Goal: Task Accomplishment & Management: Use online tool/utility

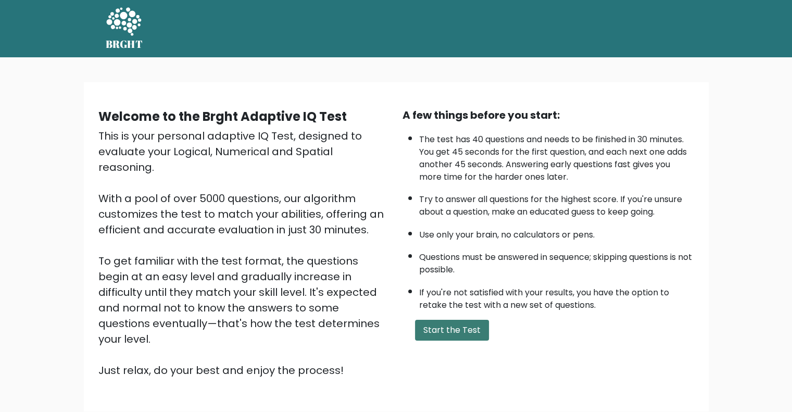
click at [454, 326] on button "Start the Test" at bounding box center [452, 330] width 74 height 21
click at [655, 27] on button "[PERSON_NAME]" at bounding box center [645, 29] width 82 height 14
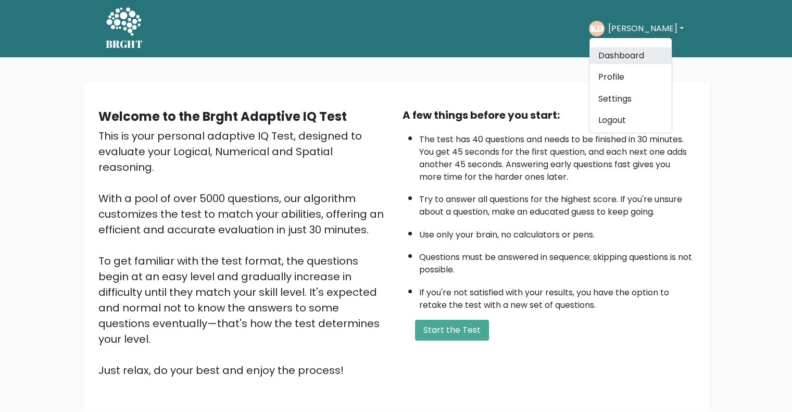
click at [650, 50] on link "Dashboard" at bounding box center [630, 55] width 82 height 17
click at [618, 266] on li "Questions must be answered in sequence; skipping questions is not possible." at bounding box center [556, 261] width 275 height 30
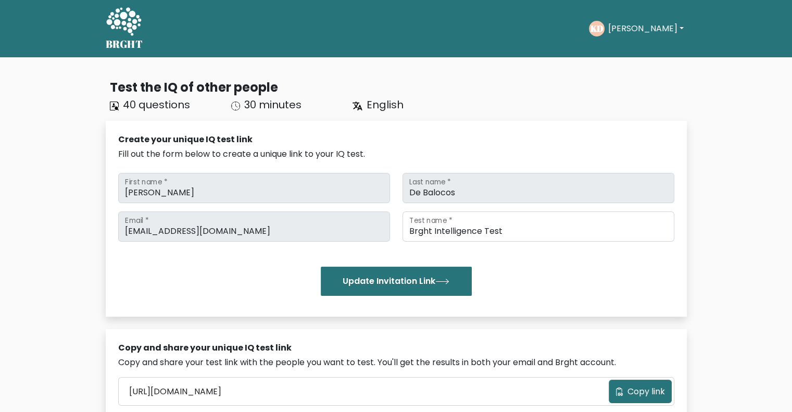
click at [228, 249] on div "kirstie12jane@gmail.com Email * Brght Intelligence Test Test name * Update Invi…" at bounding box center [396, 253] width 556 height 84
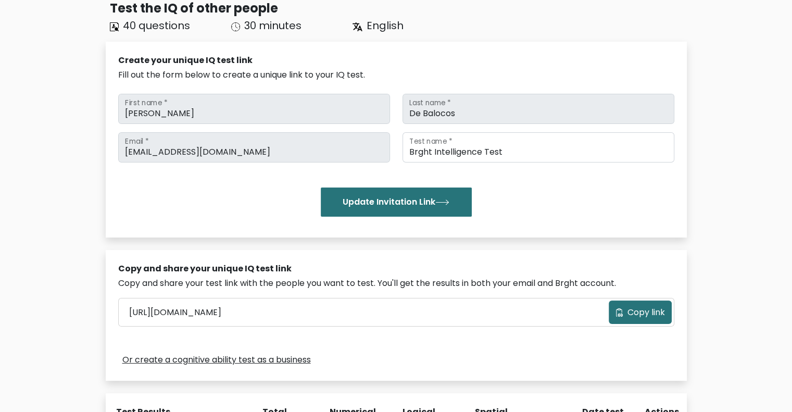
scroll to position [73, 0]
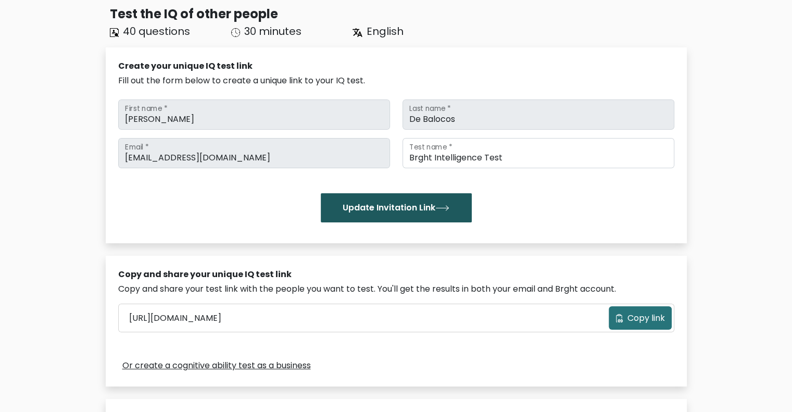
click at [354, 197] on button "Update Invitation Link" at bounding box center [396, 207] width 151 height 29
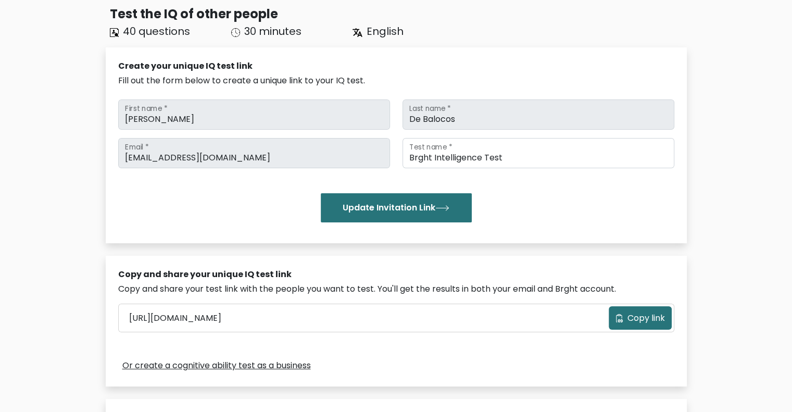
click at [482, 304] on div "https://brght.org/share/dp0u3dk5/?brght-intelligence-test Copy link" at bounding box center [396, 318] width 555 height 28
click at [112, 196] on div "Create your unique IQ test link Fill out the form below to create a unique link…" at bounding box center [396, 145] width 581 height 196
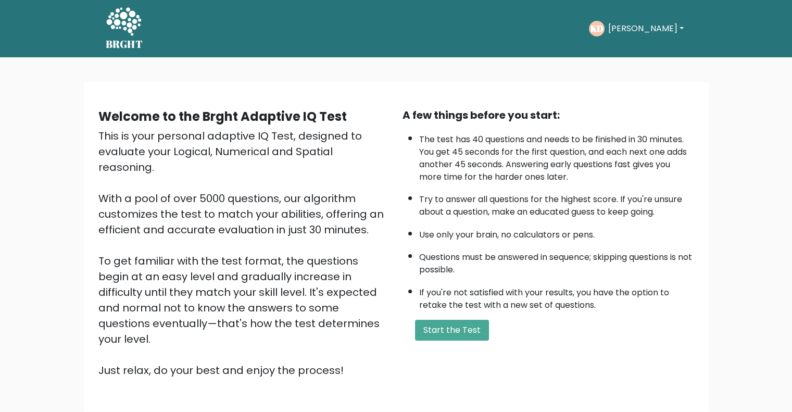
click at [473, 308] on li "If you're not satisfied with your results, you have the option to retake the te…" at bounding box center [556, 296] width 275 height 30
click at [472, 324] on button "Start the Test" at bounding box center [452, 330] width 74 height 21
click at [468, 320] on button "Start the Test" at bounding box center [452, 330] width 74 height 21
click at [390, 108] on div "Welcome to the Brght Adaptive IQ Test This is your personal adaptive IQ Test, d…" at bounding box center [244, 242] width 304 height 271
click at [472, 325] on button "Start the Test" at bounding box center [452, 330] width 74 height 21
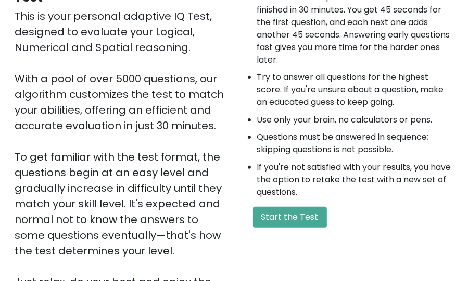
scroll to position [139, 0]
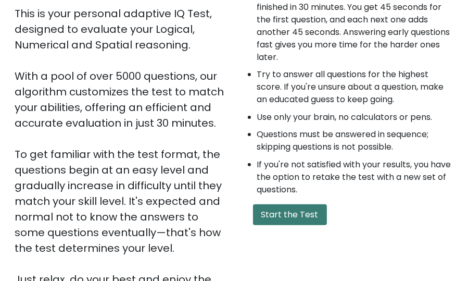
click at [308, 214] on button "Start the Test" at bounding box center [290, 214] width 74 height 21
click at [311, 213] on button "Start the Test" at bounding box center [290, 214] width 74 height 21
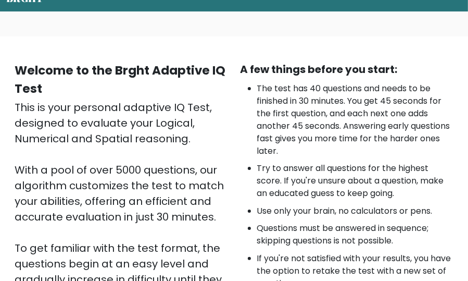
scroll to position [49, 0]
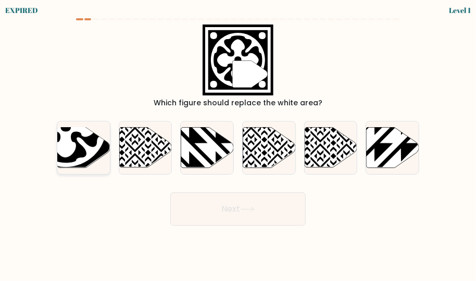
click at [87, 157] on icon at bounding box center [66, 126] width 81 height 81
click at [238, 143] on input "a." at bounding box center [238, 142] width 1 height 3
radio input "true"
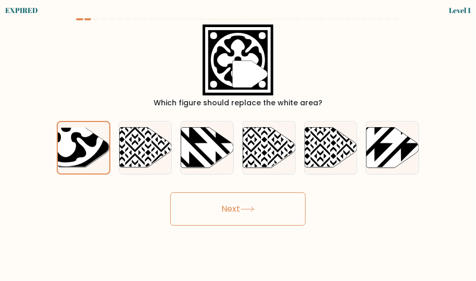
click at [254, 214] on button "Next" at bounding box center [237, 208] width 135 height 33
click at [251, 212] on icon at bounding box center [247, 209] width 14 height 6
drag, startPoint x: 466, startPoint y: 273, endPoint x: 498, endPoint y: 329, distance: 64.8
click at [475, 280] on html "EXPIRED Level 1" at bounding box center [238, 140] width 476 height 281
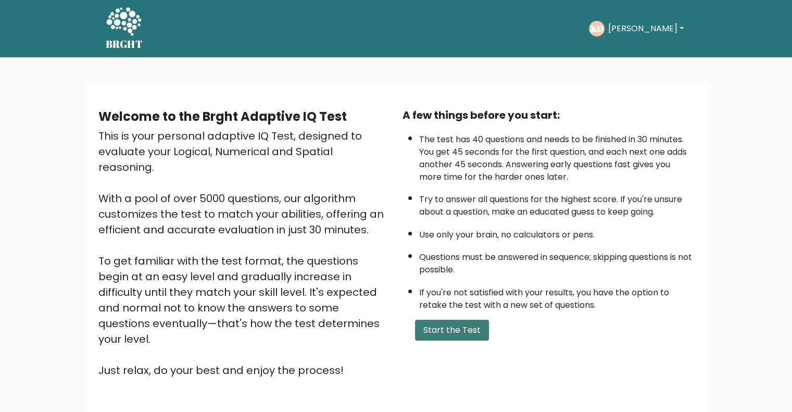
click at [467, 280] on button "Start the Test" at bounding box center [452, 330] width 74 height 21
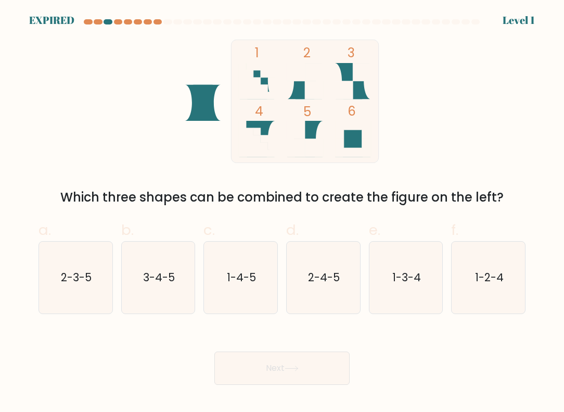
click at [160, 121] on icon "1 2 3 4 5 6" at bounding box center [282, 101] width 280 height 123
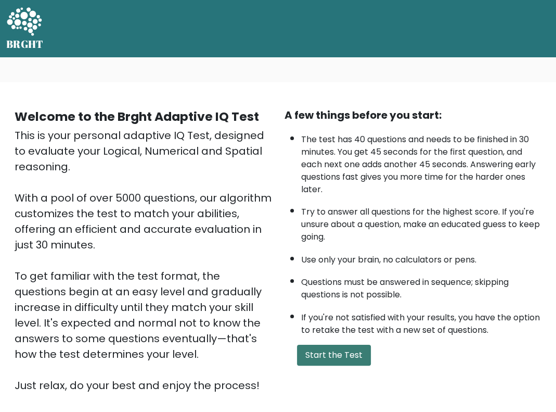
click at [335, 351] on button "Start the Test" at bounding box center [334, 355] width 74 height 21
click at [345, 352] on button "Start the Test" at bounding box center [334, 355] width 74 height 21
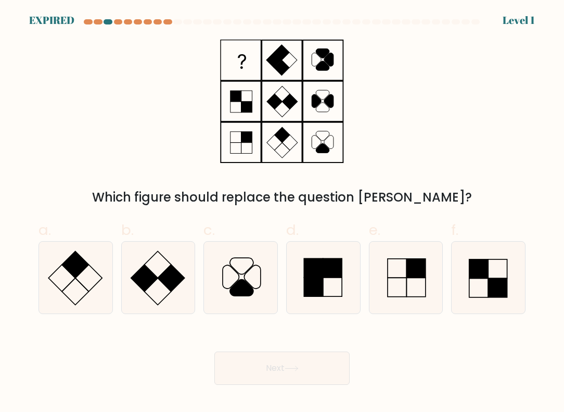
click at [91, 219] on label "a." at bounding box center [76, 266] width 74 height 94
click at [282, 213] on input "a." at bounding box center [282, 209] width 1 height 7
radio input "true"
